Goal: Task Accomplishment & Management: Complete application form

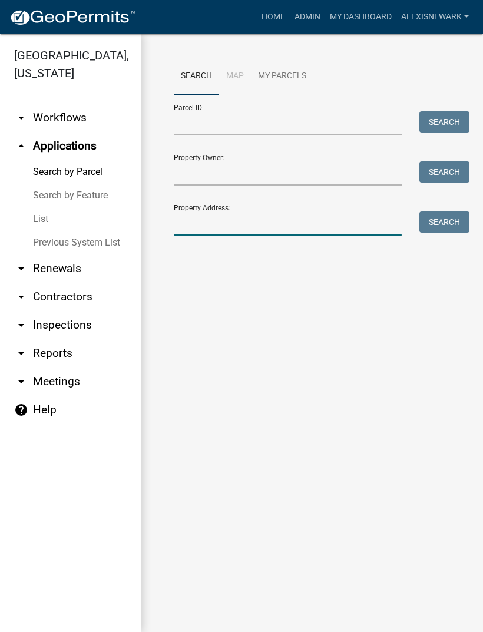
click at [320, 225] on input "Property Address:" at bounding box center [288, 224] width 228 height 24
type input "38320"
click at [455, 229] on button "Search" at bounding box center [445, 222] width 50 height 21
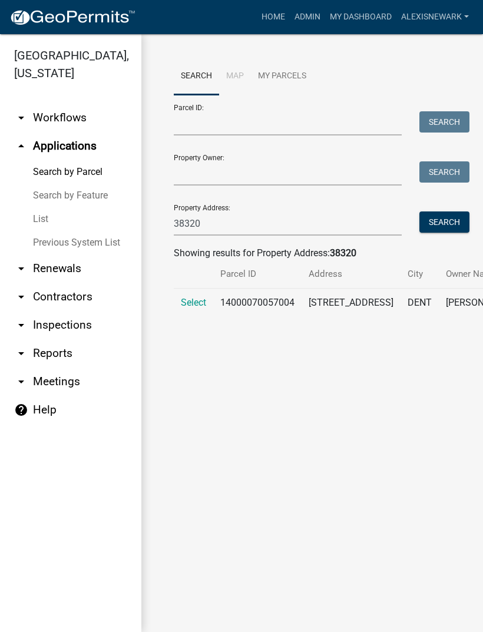
click at [195, 308] on span "Select" at bounding box center [193, 302] width 25 height 11
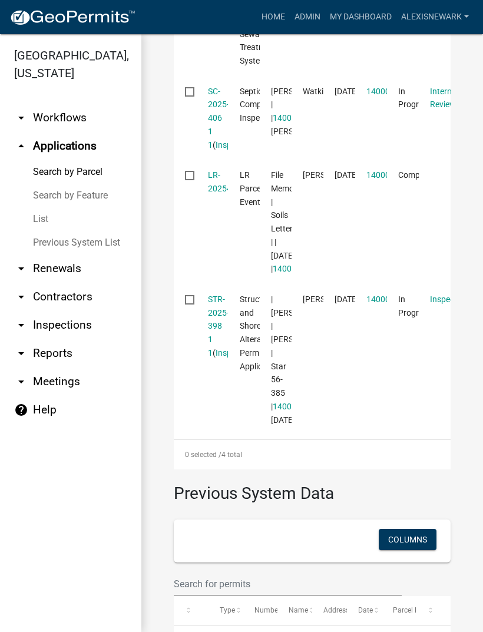
scroll to position [545, 0]
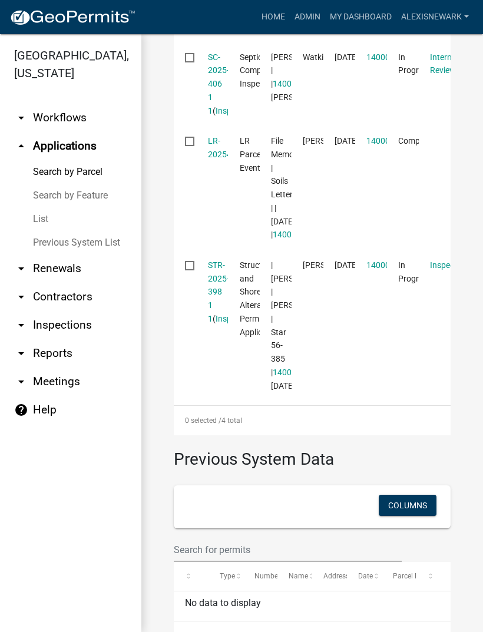
click at [210, 324] on link "STR-2025-398 1 1" at bounding box center [218, 291] width 21 height 63
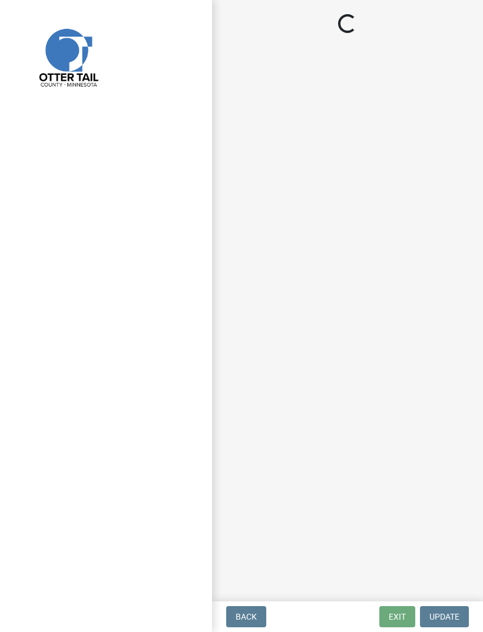
select select "710d5f49-2663-4e73-9718-d0c4e189f5ed"
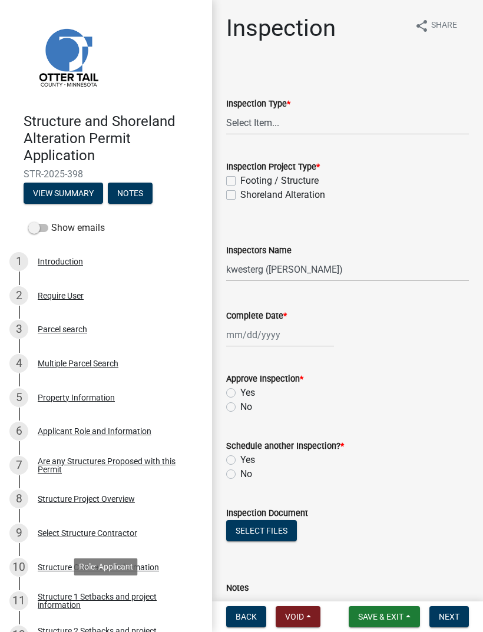
click at [141, 594] on div "Structure 1 Setbacks and project information" at bounding box center [116, 601] width 156 height 16
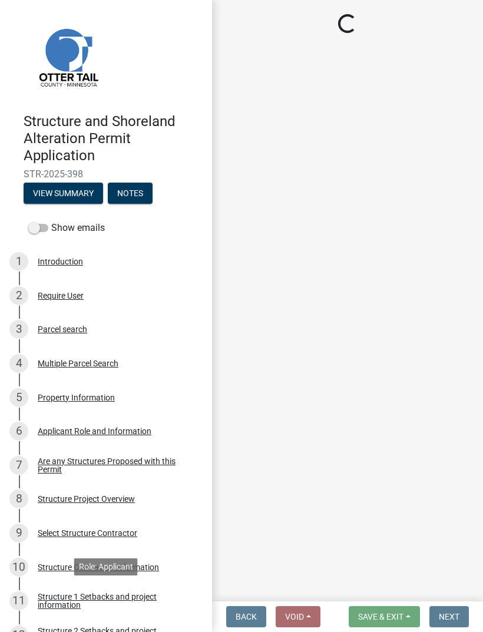
select select "c185e313-3403-4239-bd61-bb563c58a77a"
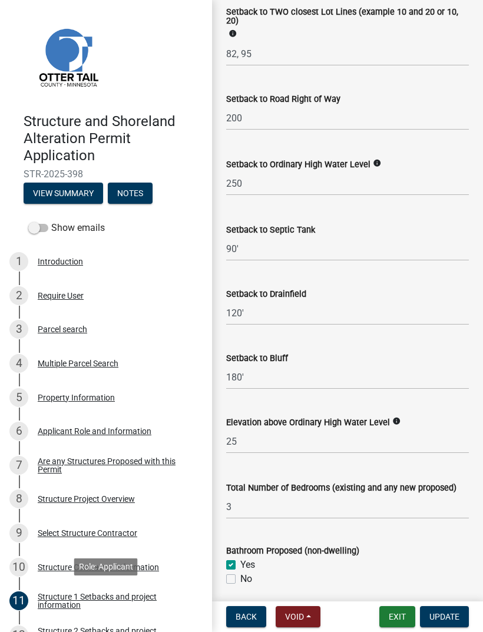
scroll to position [1014, 0]
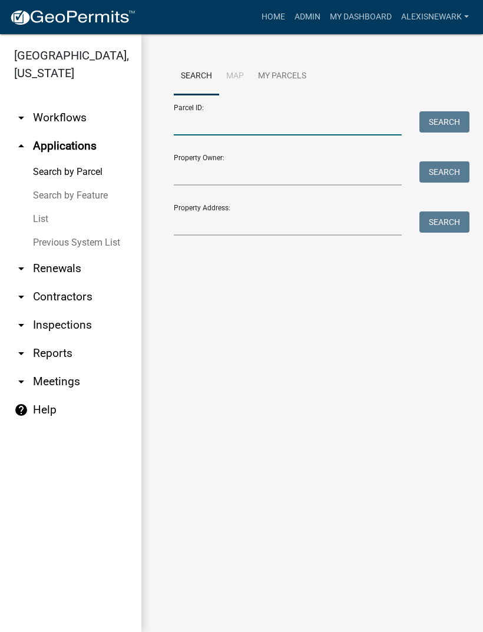
click at [257, 124] on input "Parcel ID:" at bounding box center [288, 123] width 228 height 24
click at [253, 120] on input "Parcel ID:" at bounding box center [288, 123] width 228 height 24
paste input "14000020015000"
type input "14000020015000"
click at [450, 123] on button "Search" at bounding box center [445, 121] width 50 height 21
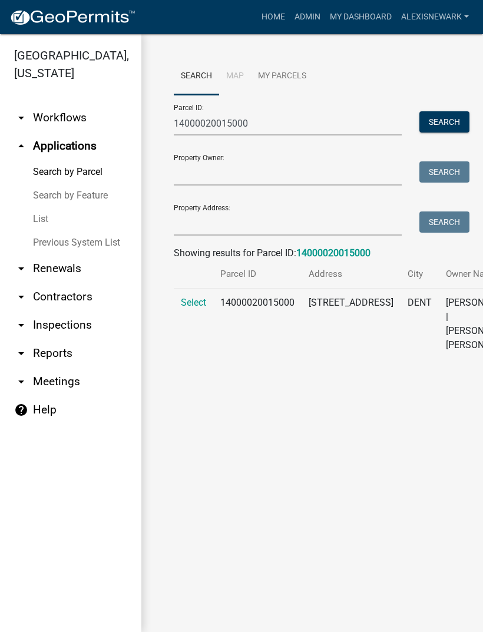
click at [202, 297] on span "Select" at bounding box center [193, 302] width 25 height 11
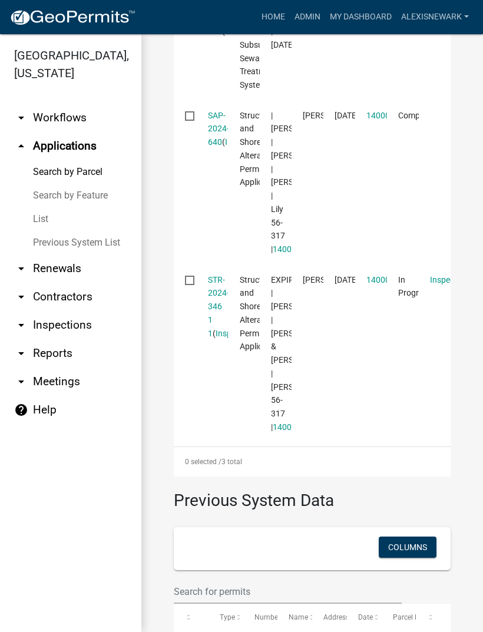
scroll to position [520, 0]
click at [216, 331] on link "STR-2024-346 1 1" at bounding box center [218, 306] width 21 height 63
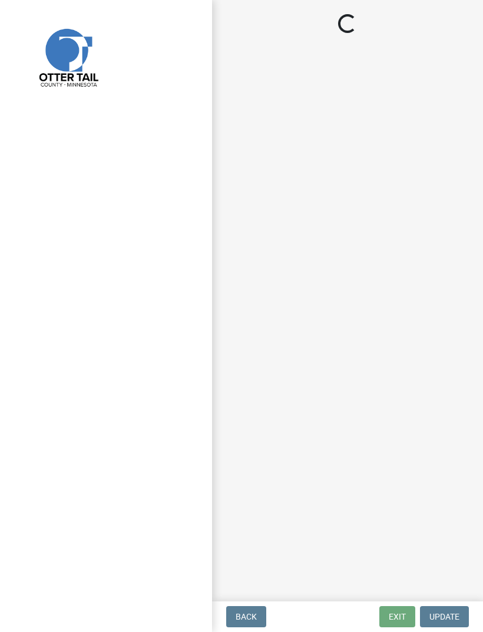
select select "710d5f49-2663-4e73-9718-d0c4e189f5ed"
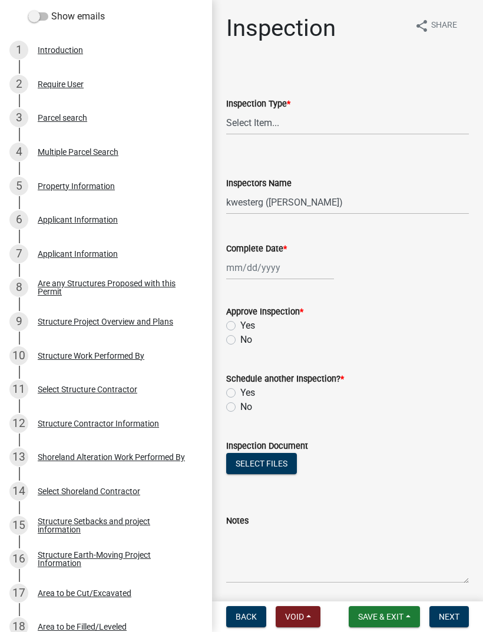
scroll to position [214, 0]
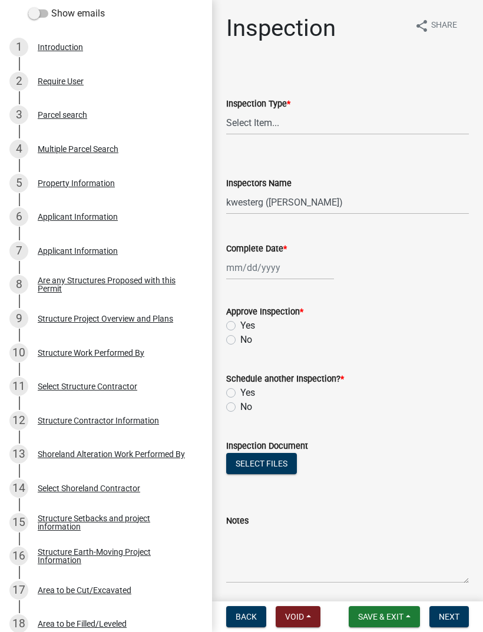
click at [123, 358] on div "10 Structure Work Performed By" at bounding box center [101, 353] width 184 height 19
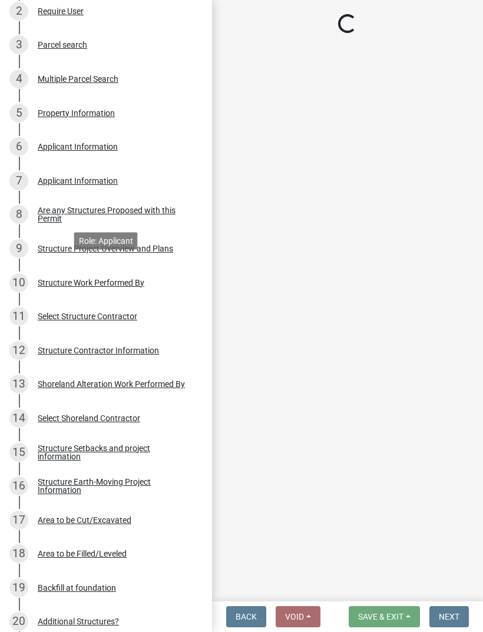
scroll to position [293, 0]
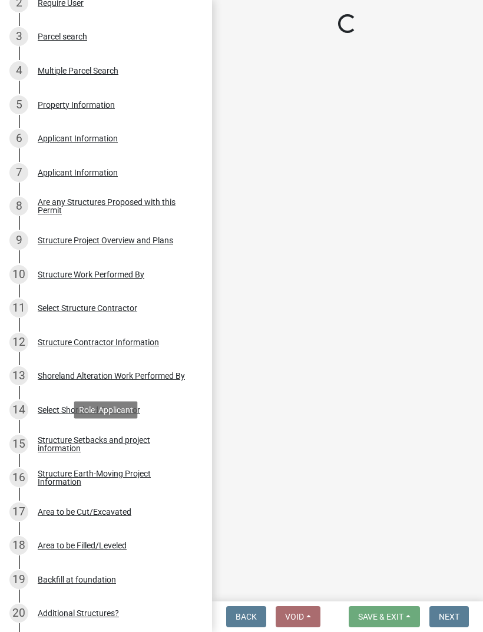
click at [140, 441] on div "Structure Setbacks and project information" at bounding box center [116, 444] width 156 height 16
select select "9f2e7860-8b09-4c90-90da-97d78a0a80e5"
select select "c185e313-3403-4239-bd61-bb563c58a77a"
select select "c7270083-09ab-45a0-8e99-c599348f4627"
select select "b13ed3f6-1f73-490c-b6b9-92dfa0212ca3"
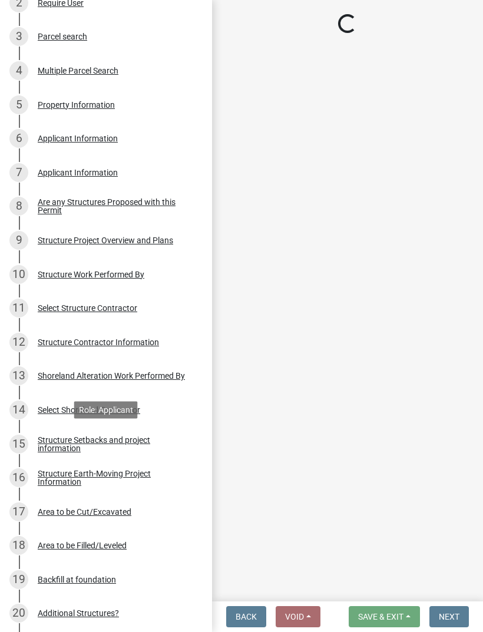
select select "e80e3e2c-e9d0-4b64-95b5-c0b12854bba2"
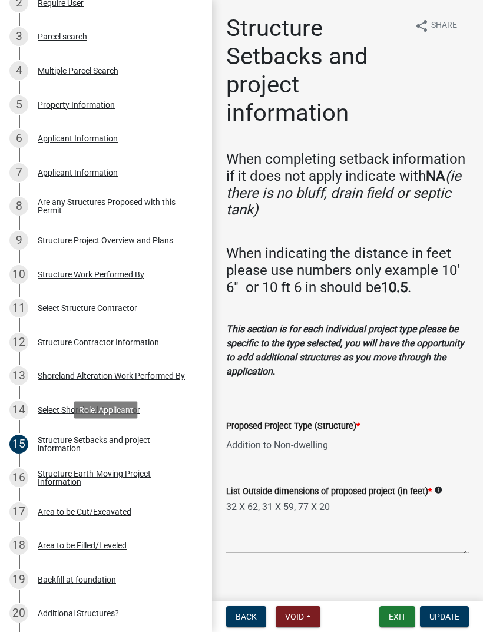
click at [135, 437] on div "Structure Setbacks and project information" at bounding box center [116, 444] width 156 height 16
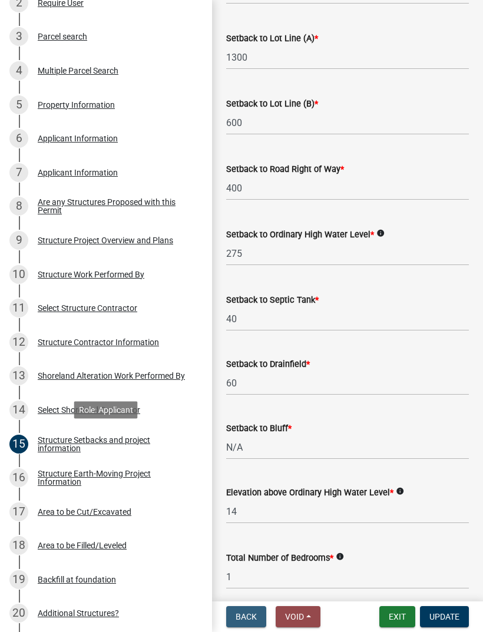
scroll to position [765, 0]
